Goal: Task Accomplishment & Management: Manage account settings

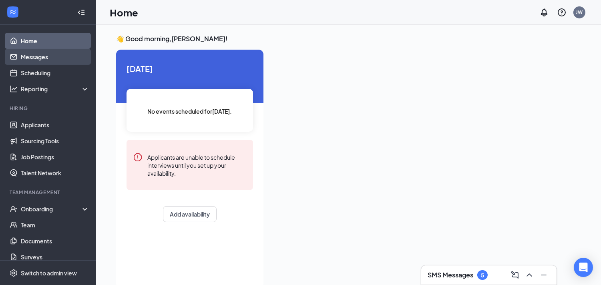
click at [44, 57] on link "Messages" at bounding box center [55, 57] width 68 height 16
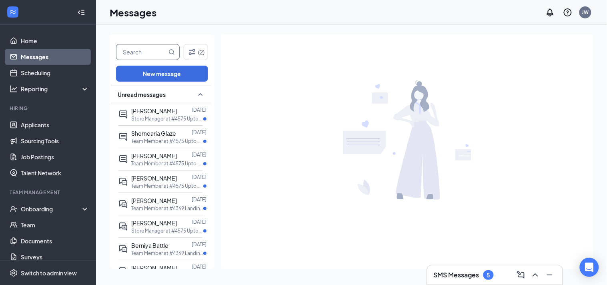
click at [148, 52] on input "text" at bounding box center [141, 51] width 50 height 15
click at [138, 51] on input "text" at bounding box center [141, 51] width 50 height 15
type input "did"
click at [171, 52] on icon "MagnifyingGlass" at bounding box center [171, 52] width 6 height 6
click at [48, 126] on link "Applicants" at bounding box center [55, 125] width 68 height 16
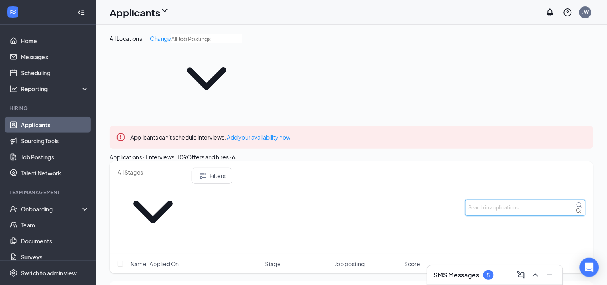
click at [498, 200] on input "text" at bounding box center [525, 208] width 120 height 16
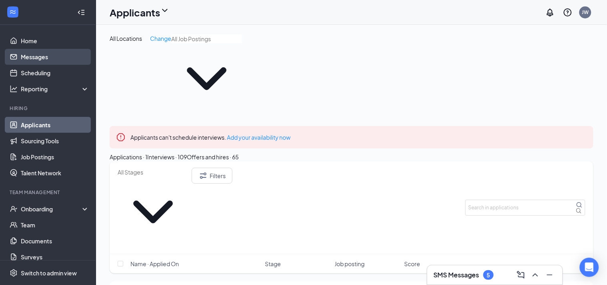
click at [44, 54] on link "Messages" at bounding box center [55, 57] width 68 height 16
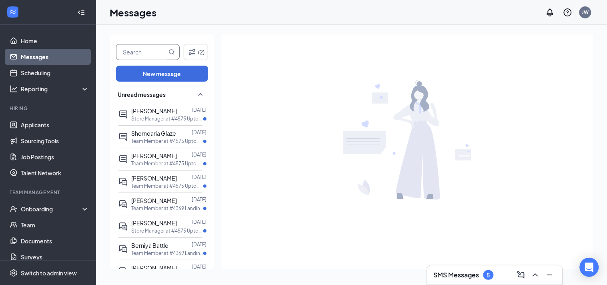
click at [140, 51] on input "text" at bounding box center [141, 51] width 50 height 15
type input "[PERSON_NAME]"
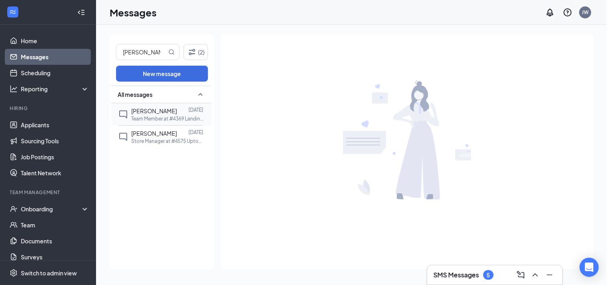
click at [152, 114] on div "[PERSON_NAME]" at bounding box center [154, 110] width 46 height 9
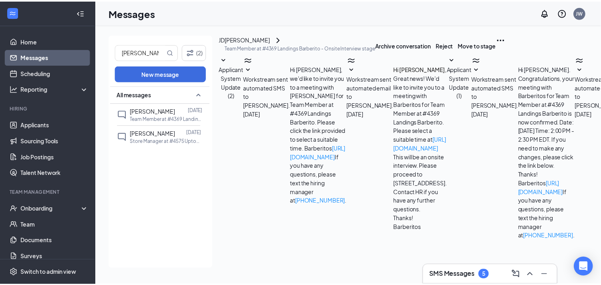
scroll to position [2, 0]
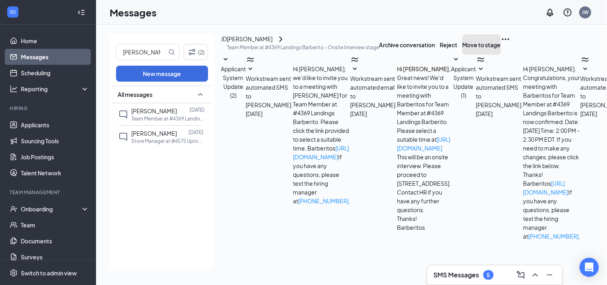
click at [501, 50] on button "Move to stage" at bounding box center [482, 44] width 38 height 20
type input "Hiring Complete (final stage)"
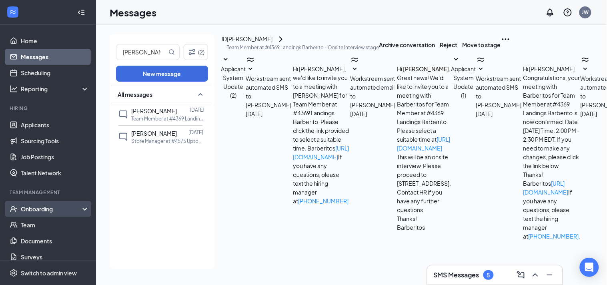
click at [51, 213] on div "Onboarding" at bounding box center [52, 209] width 62 height 8
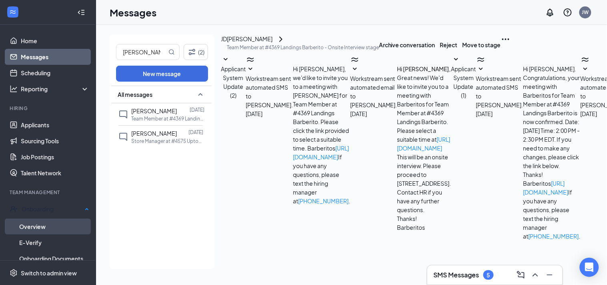
click at [44, 226] on link "Overview" at bounding box center [54, 227] width 70 height 16
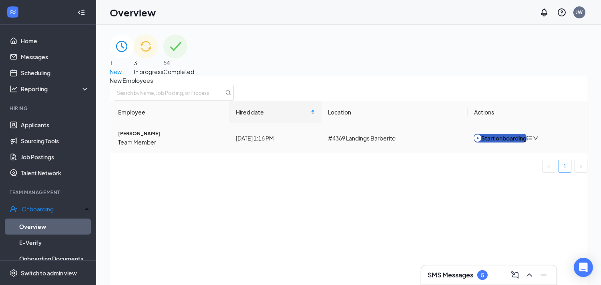
click at [481, 142] on img "button" at bounding box center [477, 138] width 7 height 9
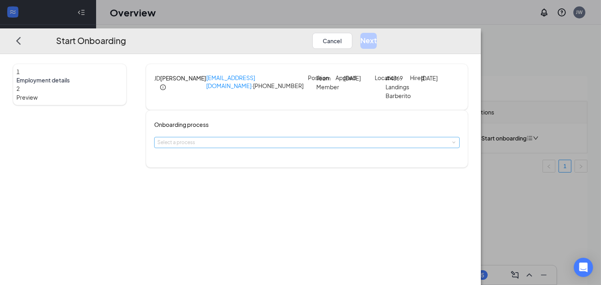
click at [327, 146] on div "Select a process" at bounding box center [304, 142] width 295 height 8
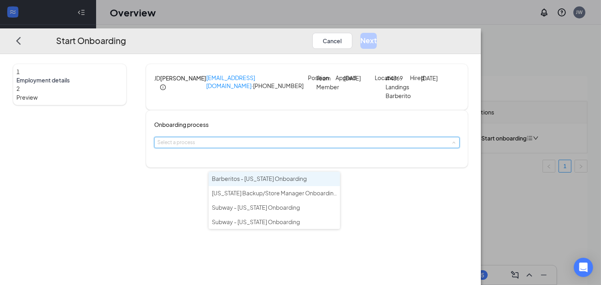
click at [304, 178] on li "Barberitos - [US_STATE] Onboarding" at bounding box center [274, 179] width 131 height 14
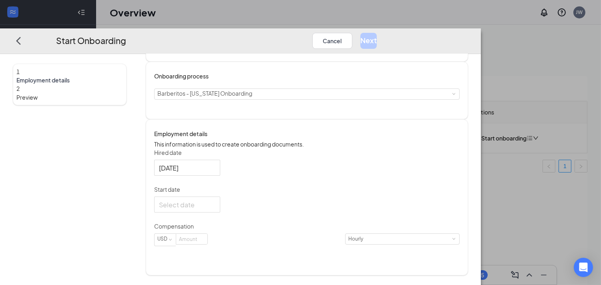
scroll to position [63, 0]
click at [215, 210] on div at bounding box center [187, 205] width 56 height 10
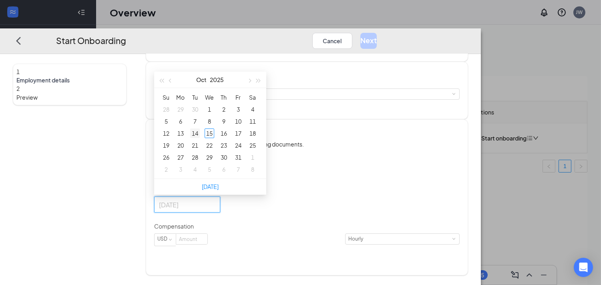
type input "[DATE]"
click at [200, 138] on div "14" at bounding box center [195, 133] width 10 height 10
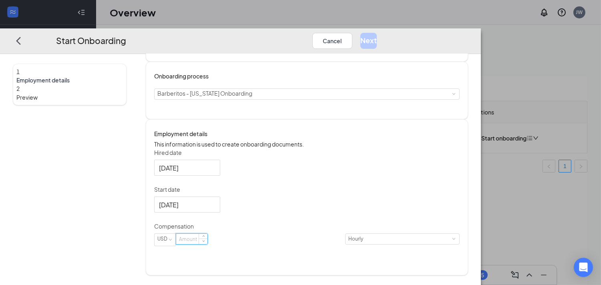
click at [207, 244] on input at bounding box center [191, 239] width 31 height 10
type input "9.5"
click at [377, 33] on button "Next" at bounding box center [368, 41] width 16 height 16
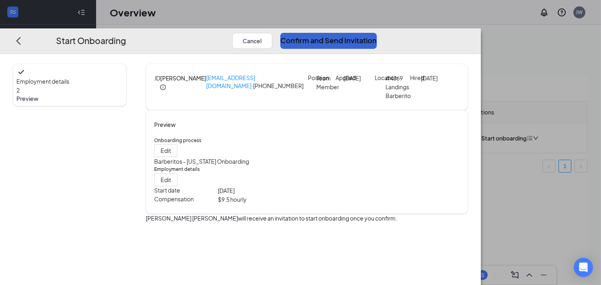
scroll to position [0, 0]
click at [377, 33] on button "Confirm and Send Invitation" at bounding box center [328, 41] width 96 height 16
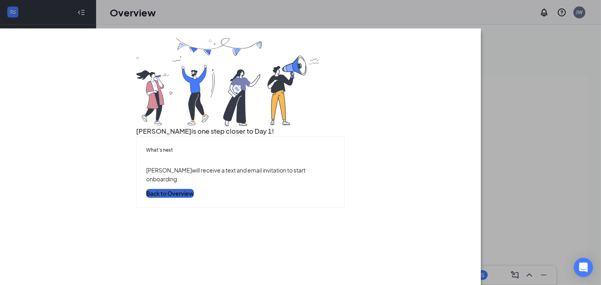
click at [194, 198] on button "Back to Overview" at bounding box center [170, 193] width 48 height 9
